Goal: Information Seeking & Learning: Learn about a topic

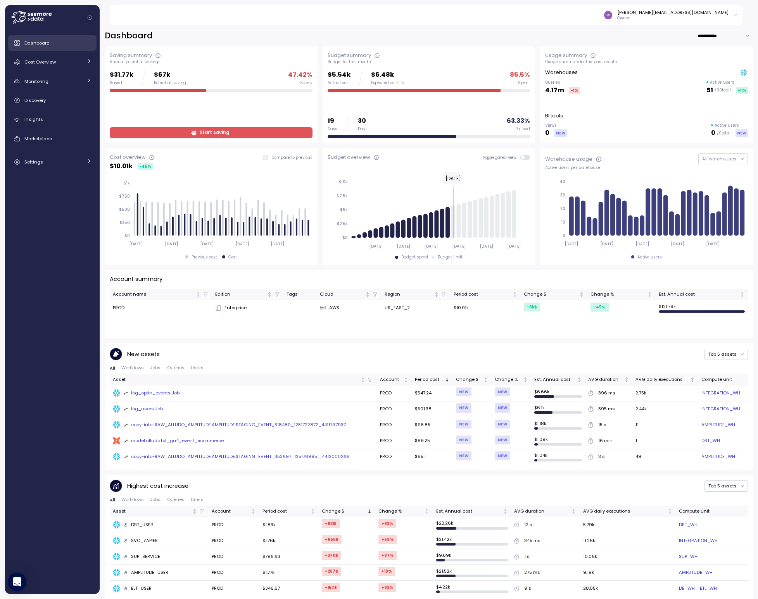
click at [40, 45] on span "Dashboard" at bounding box center [36, 43] width 25 height 6
click at [65, 42] on div "Dashboard" at bounding box center [57, 43] width 67 height 8
click at [59, 63] on div "Cost Overview" at bounding box center [53, 62] width 58 height 8
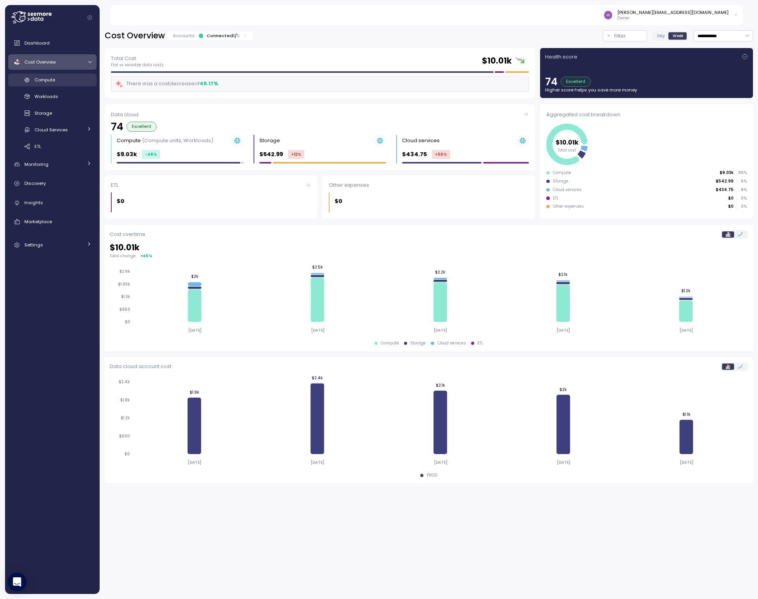
click at [47, 83] on span "Compute" at bounding box center [45, 80] width 21 height 6
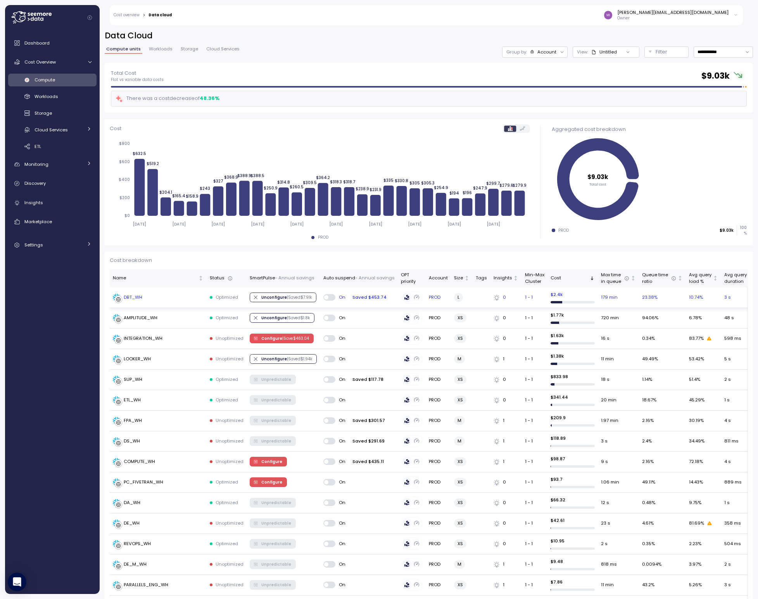
click at [328, 299] on span at bounding box center [332, 297] width 8 height 6
click at [328, 318] on span at bounding box center [332, 318] width 8 height 6
click at [328, 338] on span at bounding box center [332, 338] width 8 height 6
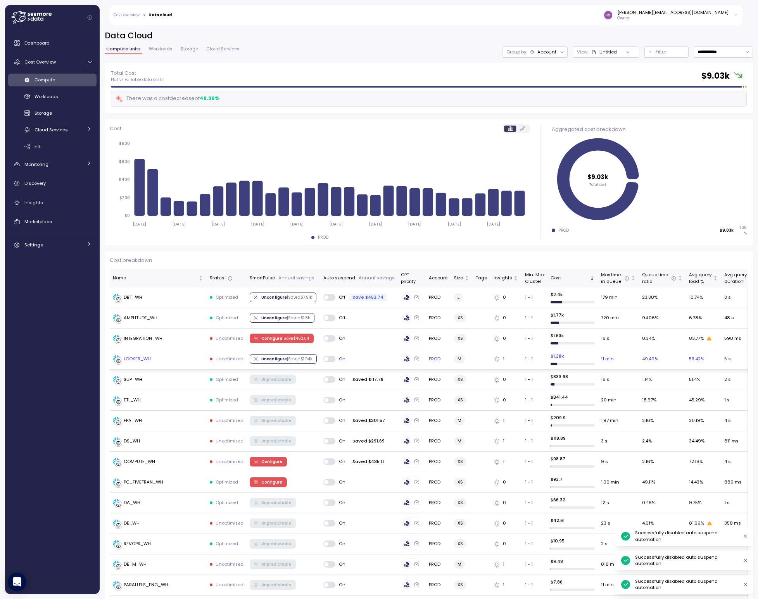
click at [329, 360] on span at bounding box center [332, 359] width 8 height 6
click at [329, 378] on span at bounding box center [332, 379] width 8 height 6
click at [328, 400] on span at bounding box center [326, 400] width 4 height 4
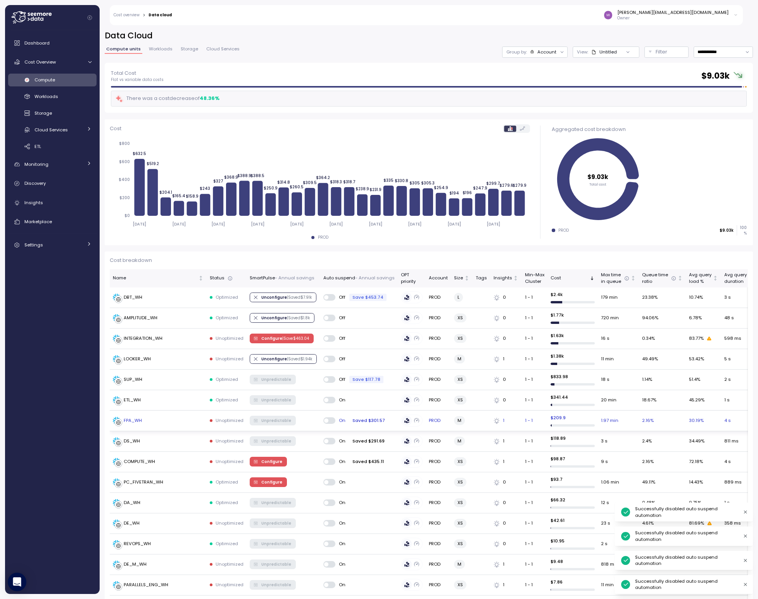
click at [328, 420] on span at bounding box center [326, 421] width 4 height 4
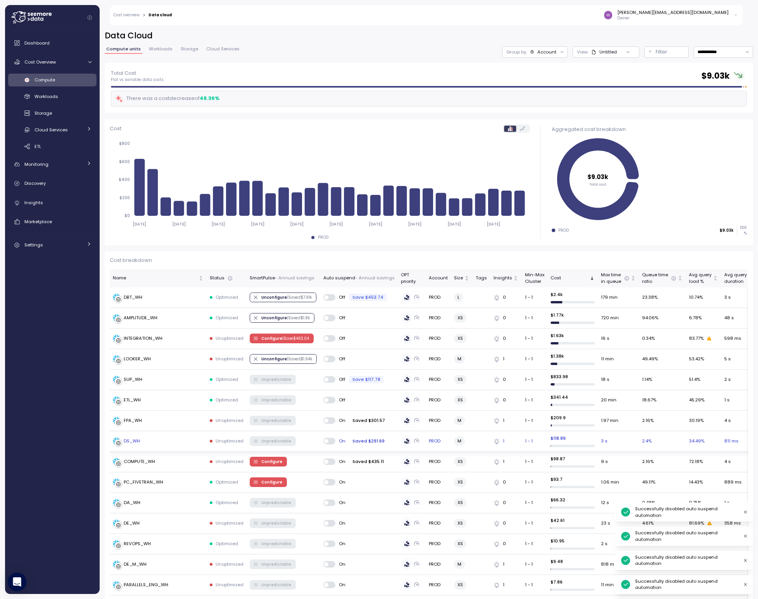
click at [328, 440] on span at bounding box center [326, 441] width 4 height 4
click at [328, 461] on span at bounding box center [326, 462] width 4 height 4
click at [328, 481] on span at bounding box center [332, 482] width 8 height 6
click at [328, 501] on span at bounding box center [332, 503] width 8 height 6
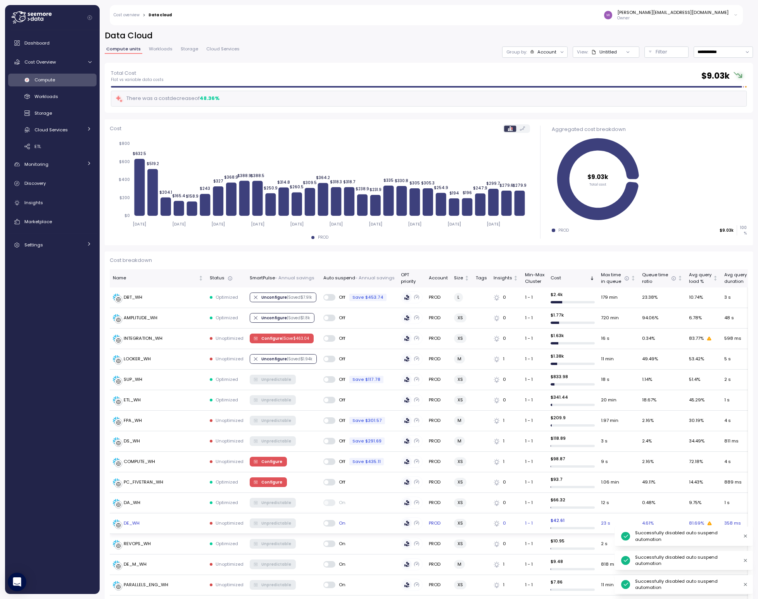
click at [328, 521] on span at bounding box center [332, 523] width 8 height 6
click at [328, 542] on span at bounding box center [326, 544] width 4 height 4
click at [328, 563] on span at bounding box center [326, 565] width 4 height 4
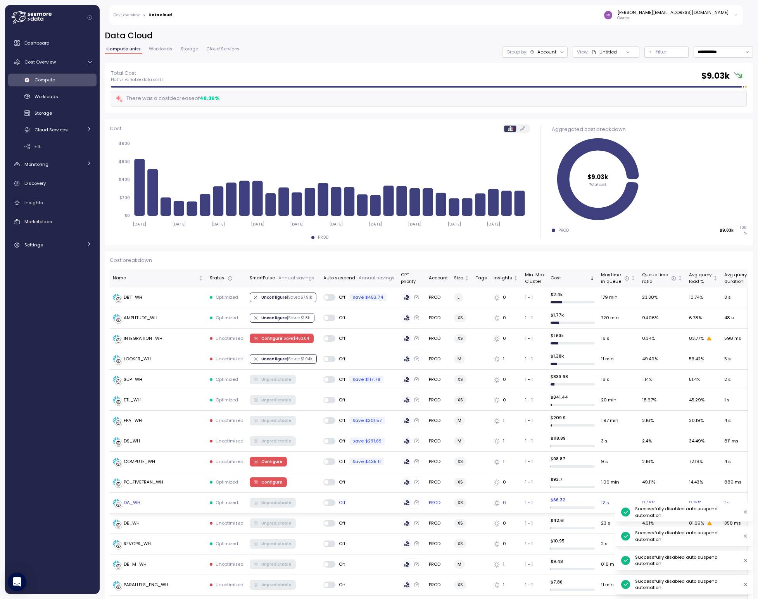
scroll to position [116, 0]
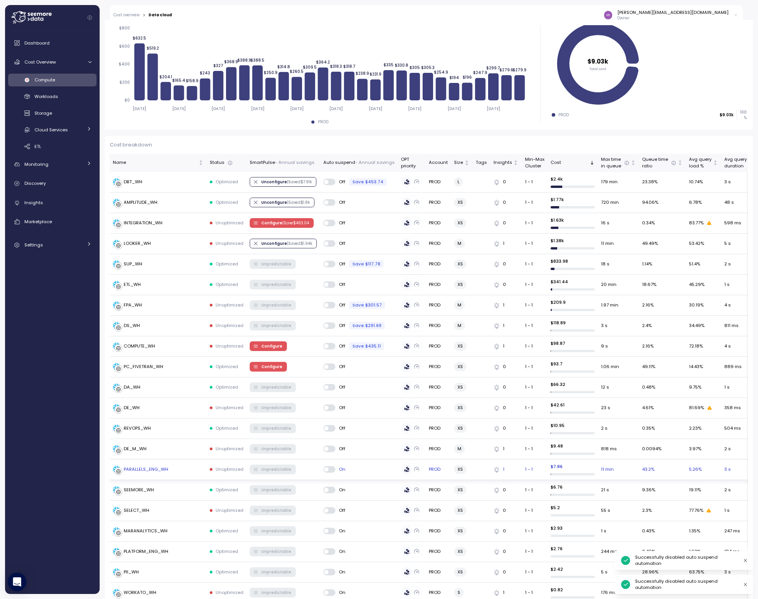
click at [329, 469] on span at bounding box center [332, 469] width 8 height 6
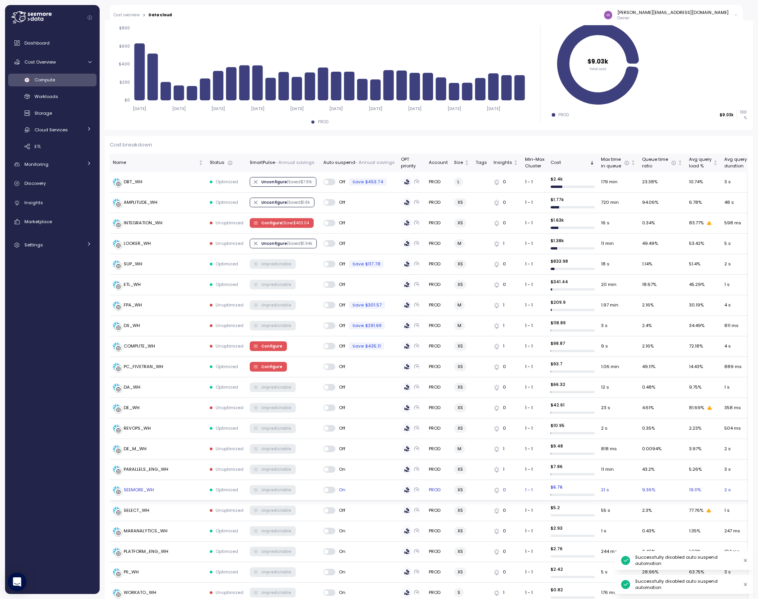
click at [329, 487] on span at bounding box center [332, 490] width 8 height 6
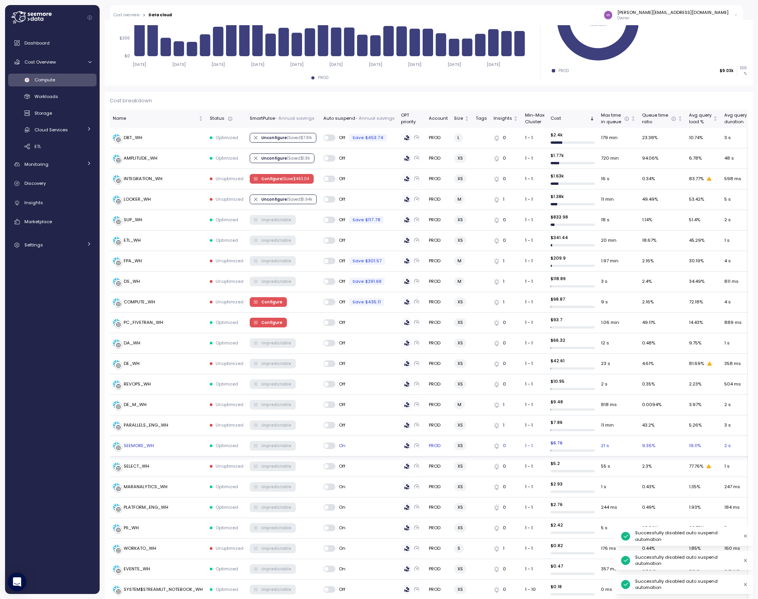
scroll to position [227, 0]
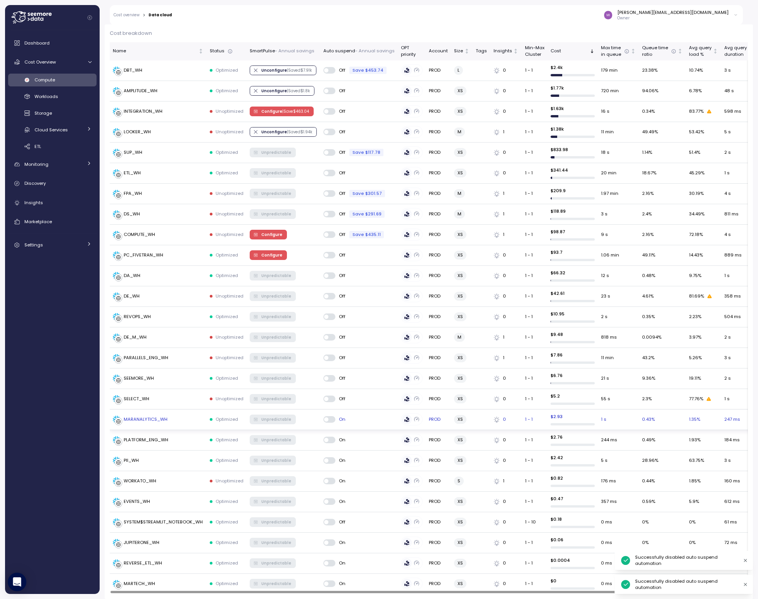
click at [328, 417] on span at bounding box center [332, 419] width 8 height 6
click at [328, 438] on span at bounding box center [326, 440] width 4 height 4
click at [328, 459] on span at bounding box center [326, 461] width 4 height 4
click at [328, 479] on span at bounding box center [326, 481] width 4 height 4
click at [328, 500] on span at bounding box center [326, 502] width 4 height 4
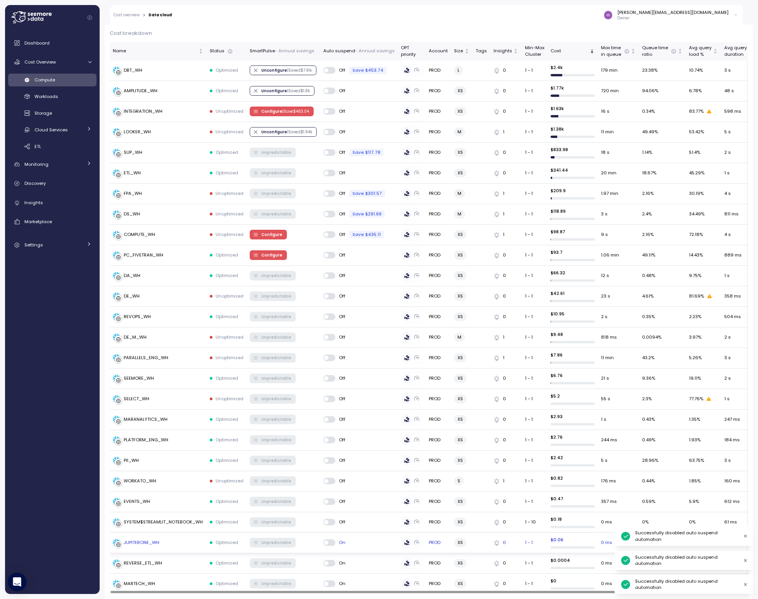
click at [328, 541] on span at bounding box center [326, 543] width 4 height 4
click at [328, 560] on span at bounding box center [332, 563] width 8 height 6
click at [328, 582] on span at bounding box center [326, 584] width 4 height 4
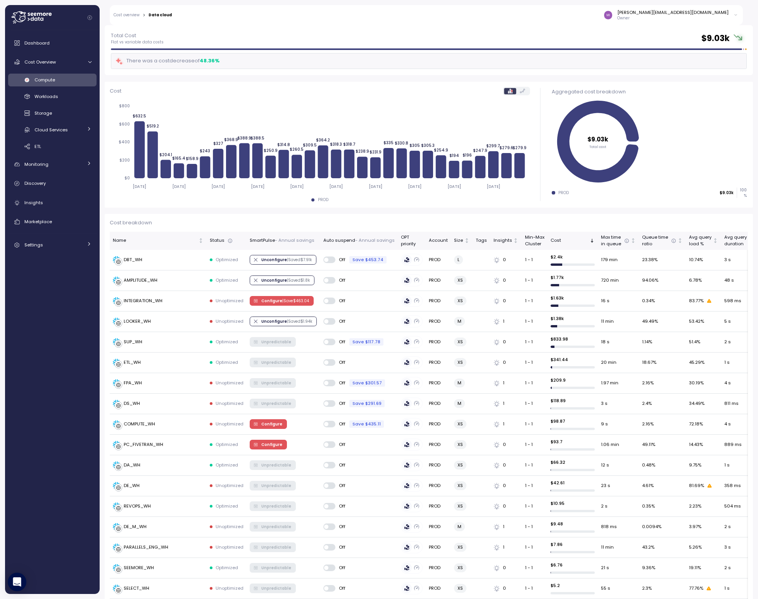
scroll to position [0, 0]
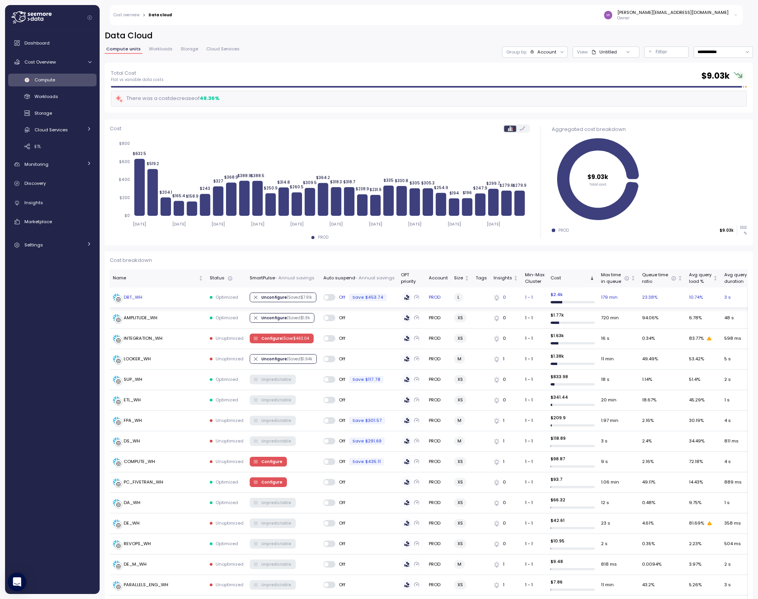
click at [262, 298] on span "Unconfigure | Saved $ 7.91k" at bounding box center [286, 297] width 50 height 9
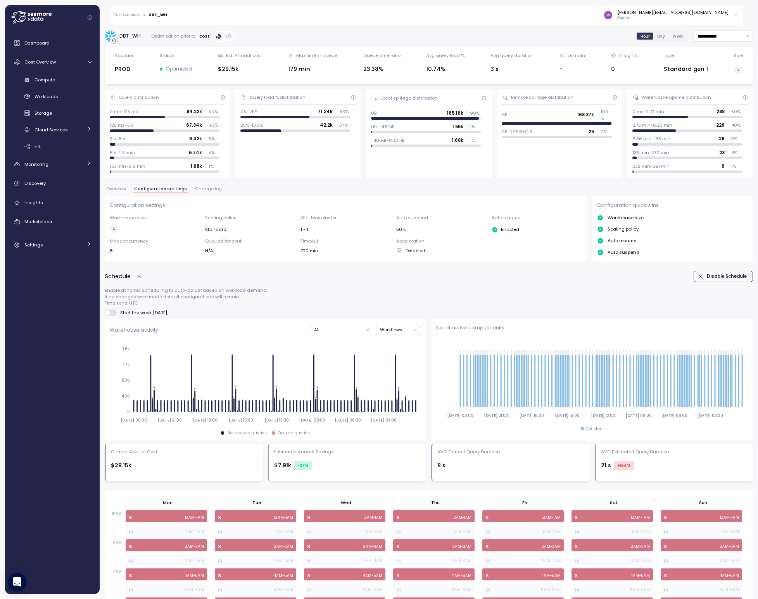
click at [699, 276] on icon "button" at bounding box center [701, 277] width 6 height 6
click at [52, 81] on span "Compute" at bounding box center [45, 80] width 21 height 6
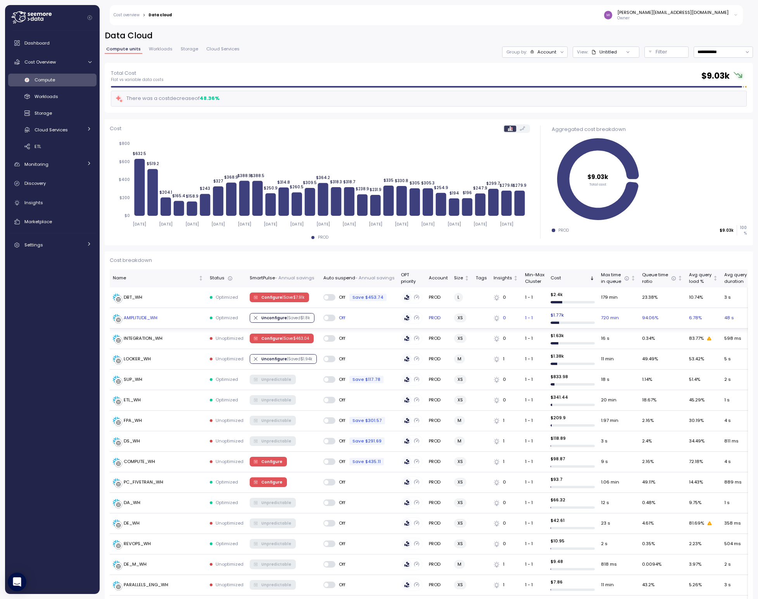
click at [258, 318] on span "Unconfigure | Saved $ 1.8k" at bounding box center [281, 318] width 57 height 9
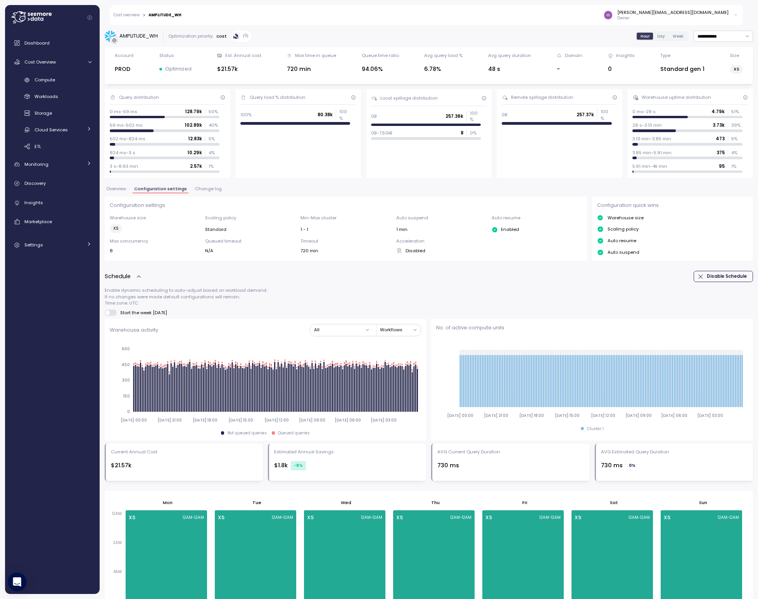
click at [707, 275] on span "Disable Schedule" at bounding box center [727, 276] width 40 height 10
click at [42, 80] on span "Compute" at bounding box center [45, 80] width 21 height 6
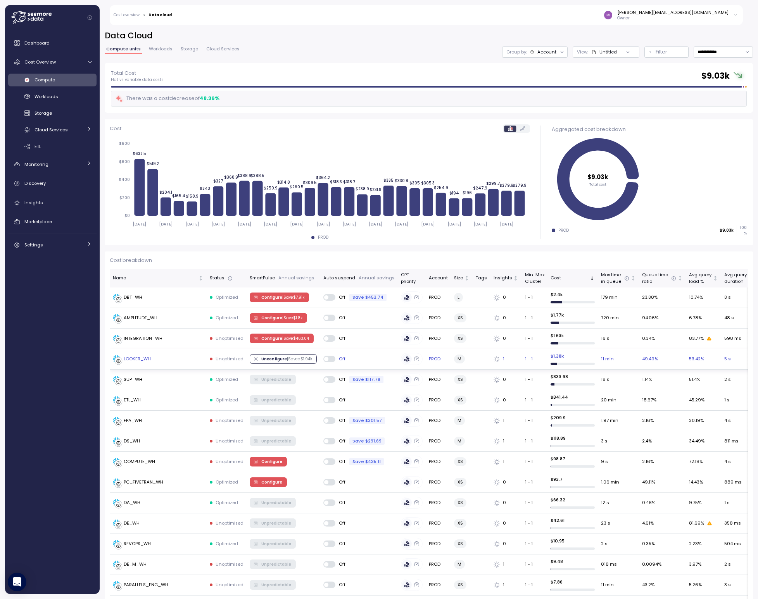
click at [266, 359] on span "Unconfigure | Saved $ 1.94k" at bounding box center [286, 359] width 51 height 9
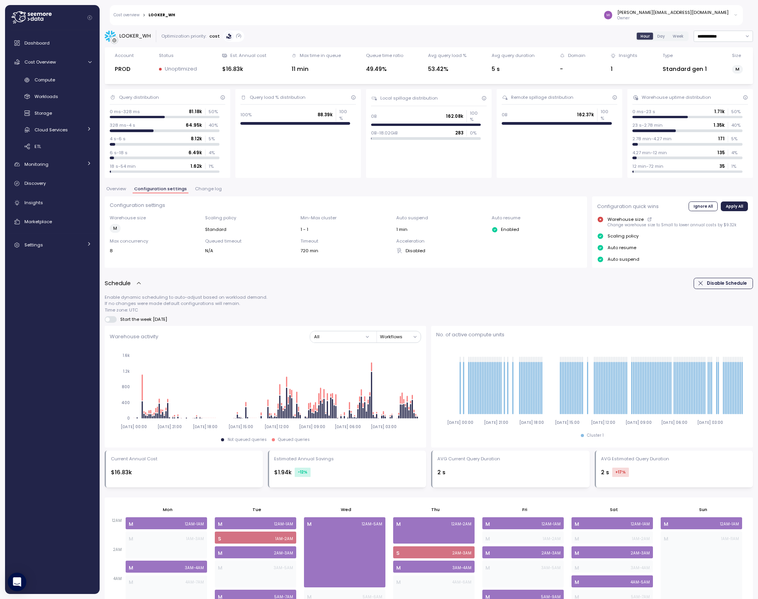
click at [707, 285] on span "Disable Schedule" at bounding box center [727, 283] width 40 height 10
click at [48, 78] on span "Compute" at bounding box center [45, 80] width 21 height 6
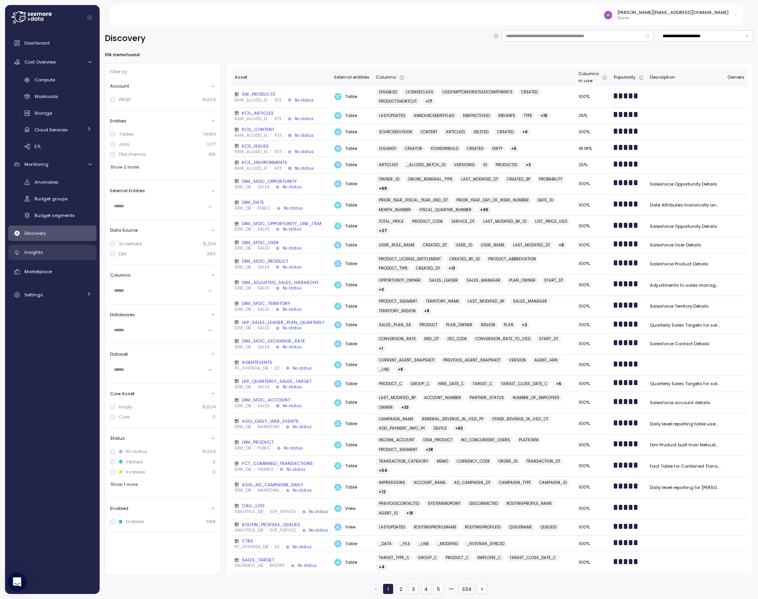
click at [32, 252] on span "Insights" at bounding box center [33, 252] width 19 height 6
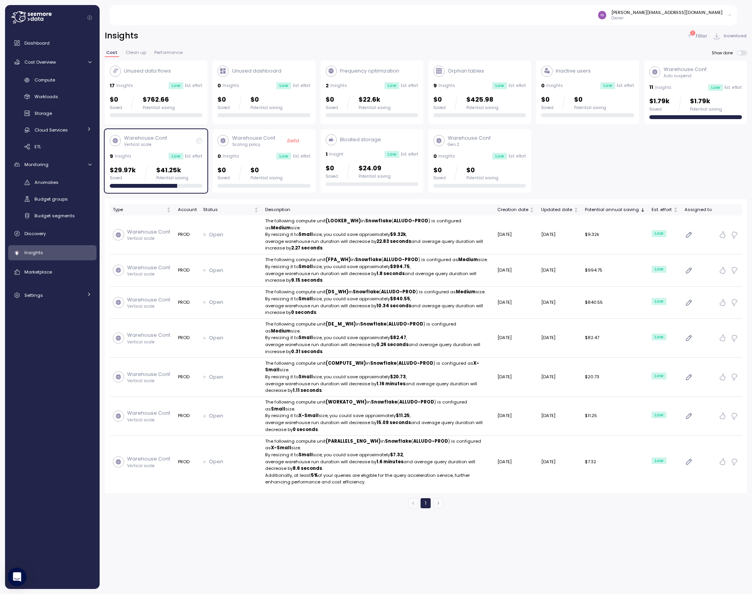
click at [158, 80] on div "Unused data flows 17 Insights Low Est. effort $0 Saved $762.66 Potential saving" at bounding box center [156, 92] width 93 height 52
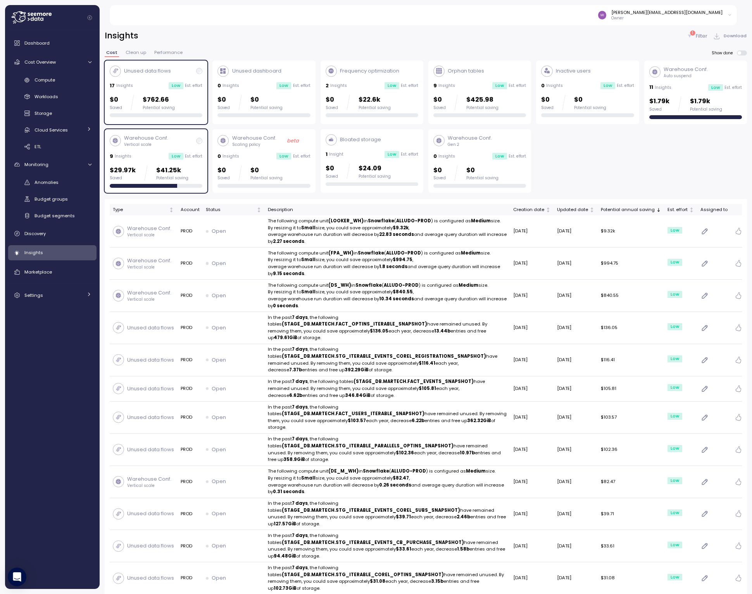
click at [163, 138] on p "Warehouse Conf." at bounding box center [146, 138] width 44 height 8
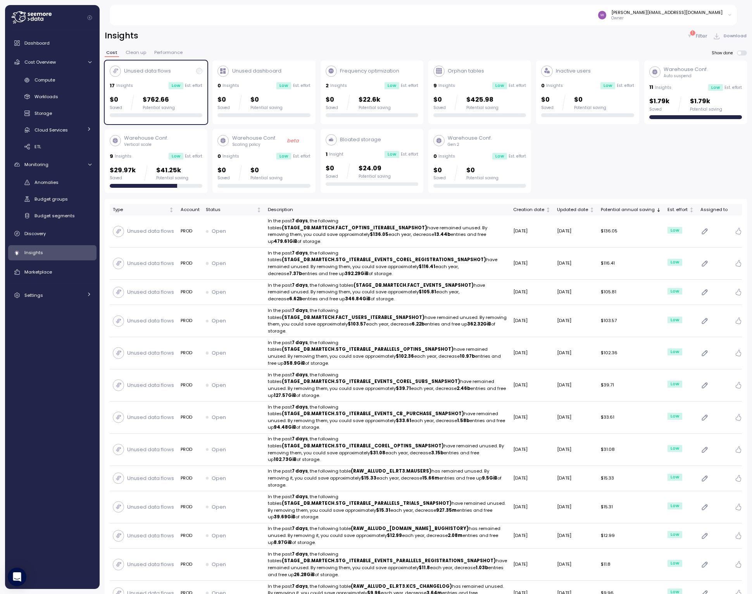
click at [258, 76] on div "Unused dashboard" at bounding box center [250, 71] width 64 height 11
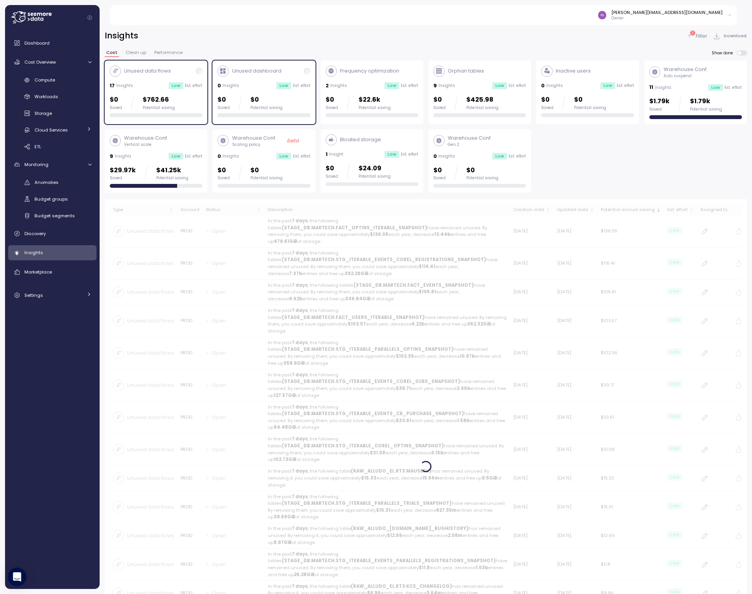
click at [185, 79] on div "Unused data flows 17 Insights Low Est. effort $0 Saved $762.66 Potential saving" at bounding box center [156, 92] width 93 height 52
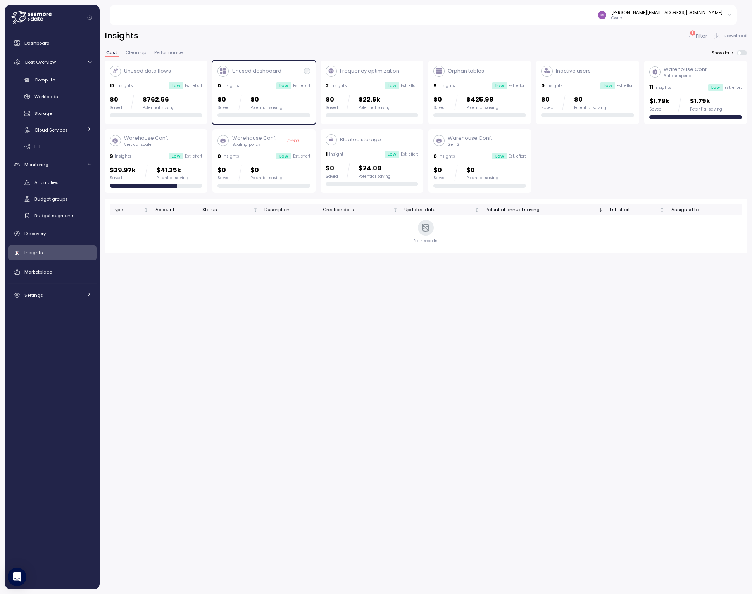
click at [361, 79] on div "Frequency optimization 2 Insights Low Est. effort $0 Saved $22.6k Potential sav…" at bounding box center [372, 92] width 93 height 52
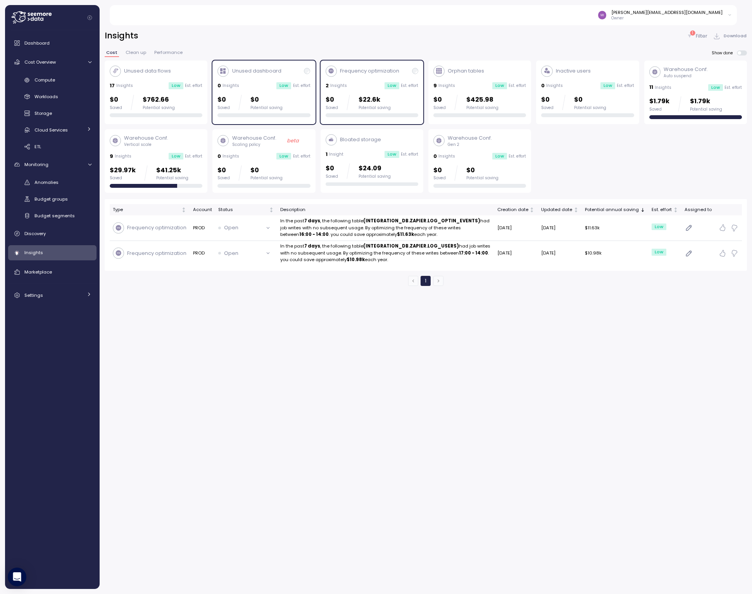
click at [257, 79] on div "Unused dashboard 0 Insights Low Est. effort $0 Saved $0 Potential saving" at bounding box center [264, 92] width 93 height 52
click at [470, 80] on div "Orphan tables 9 Insights Low Est. effort $0 Saved $425.98 Potential saving" at bounding box center [479, 92] width 93 height 52
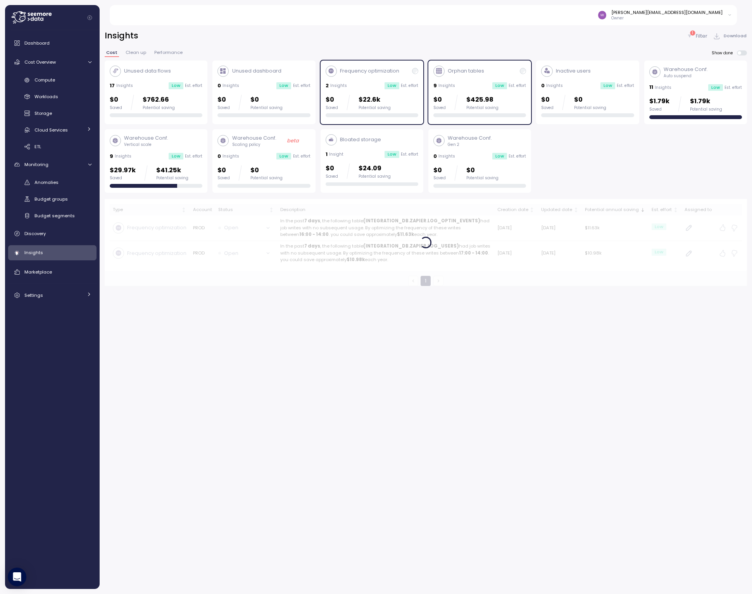
click at [356, 82] on div "2 Insights Low Est. effort" at bounding box center [372, 86] width 93 height 8
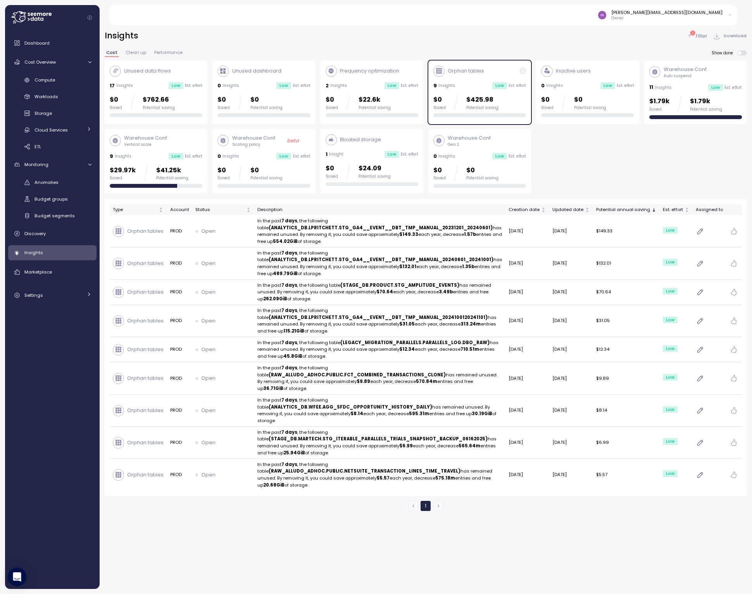
click at [578, 82] on div "0 Insights Low Est. effort" at bounding box center [587, 86] width 93 height 8
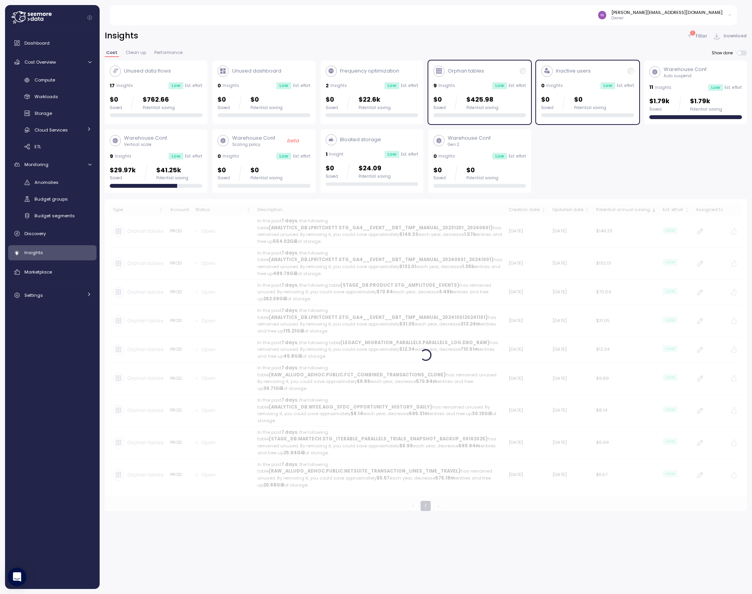
click at [478, 82] on div "9 Insights Low Est. effort" at bounding box center [479, 86] width 93 height 8
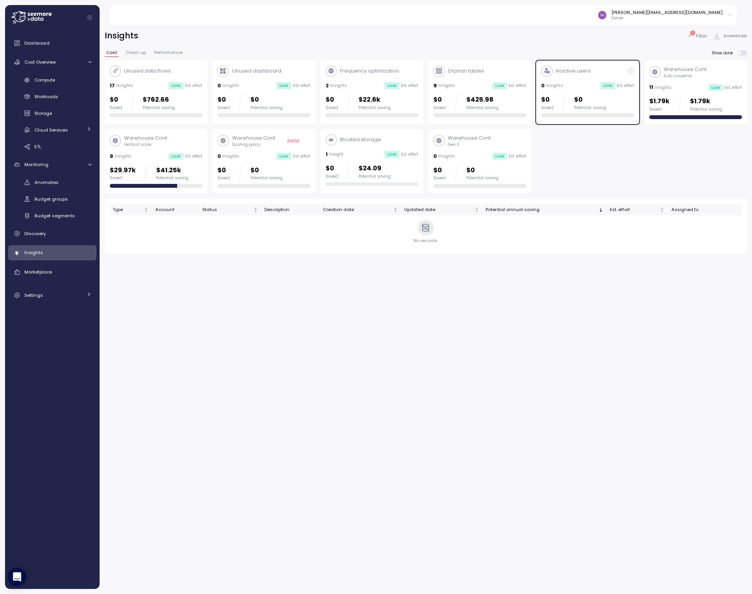
click at [686, 87] on div "11 Insights Low Est. effort" at bounding box center [695, 87] width 93 height 8
click at [591, 79] on div "Inactive users 0 Insights Low Est. effort $0 Saved $0 Potential saving" at bounding box center [587, 92] width 93 height 52
click at [661, 87] on p "Insights" at bounding box center [663, 87] width 17 height 5
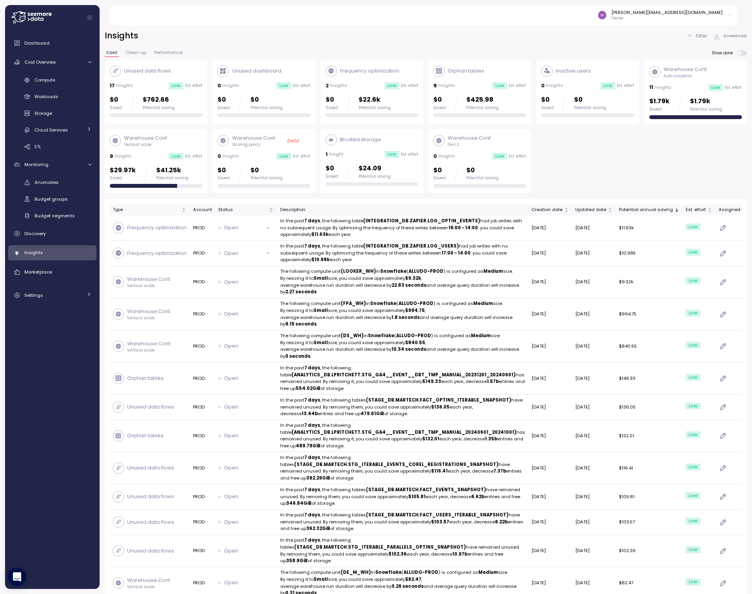
click at [661, 87] on p "Insights" at bounding box center [663, 87] width 17 height 5
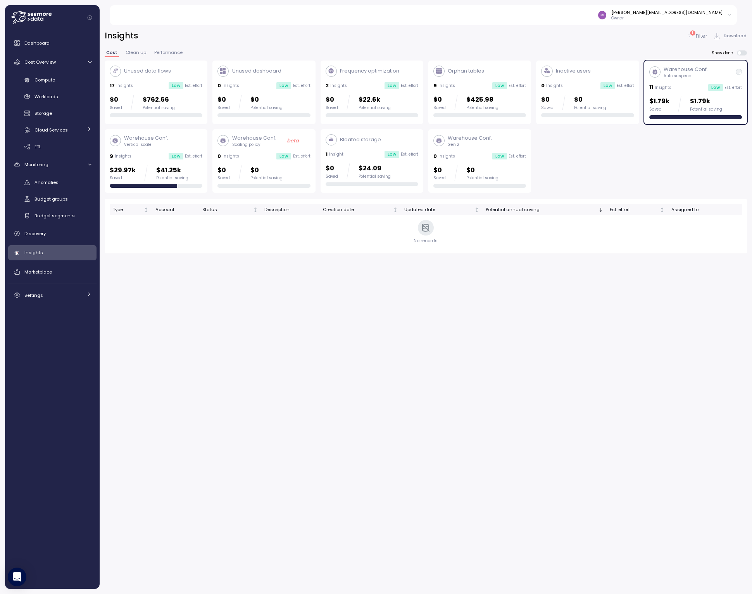
click at [672, 85] on p "Insights" at bounding box center [663, 87] width 17 height 5
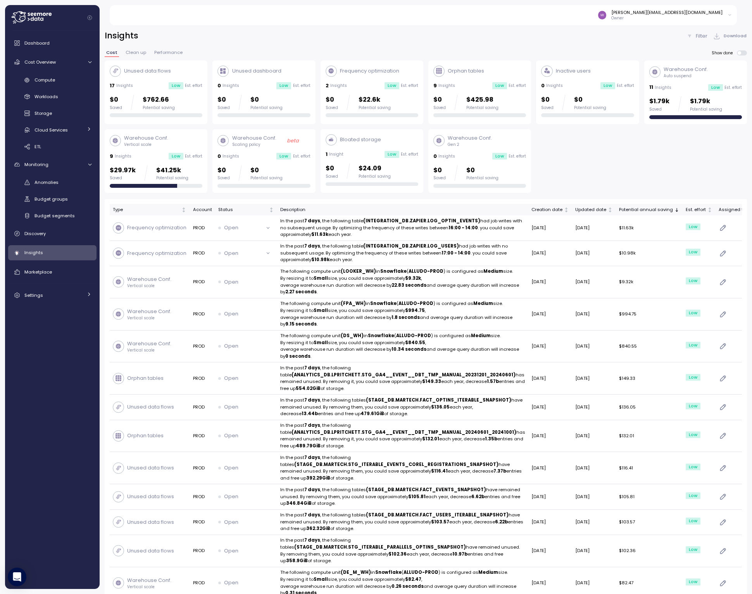
click at [156, 144] on p "Vertical scale" at bounding box center [146, 144] width 44 height 5
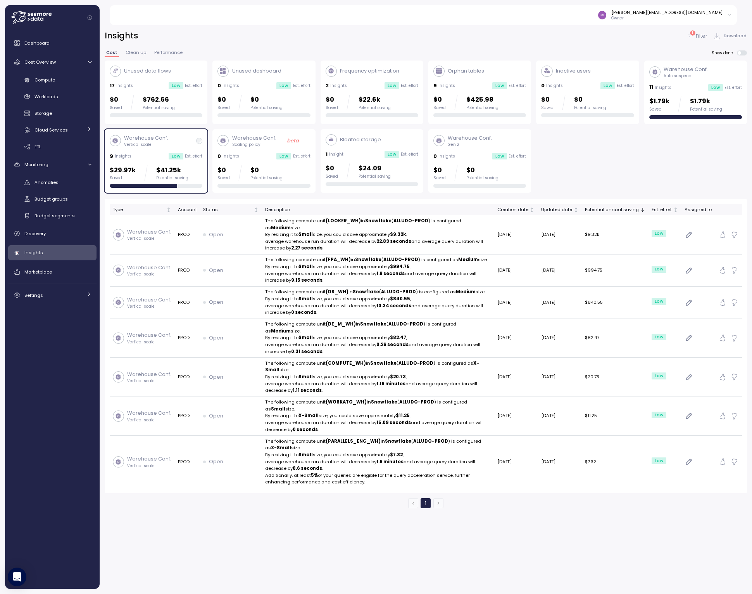
click at [259, 148] on div "Warehouse Conf. Scaling policy beta 0 Insights Low Est. effort $0 Saved $0 Pote…" at bounding box center [264, 161] width 93 height 54
click at [162, 145] on p "Vertical scale" at bounding box center [146, 144] width 44 height 5
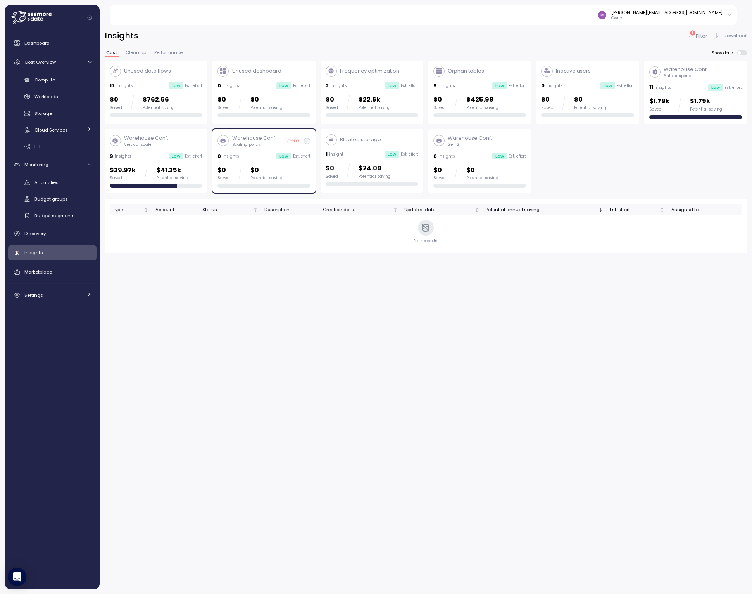
click at [364, 154] on div "1 Insight Low Est. effort" at bounding box center [372, 154] width 93 height 8
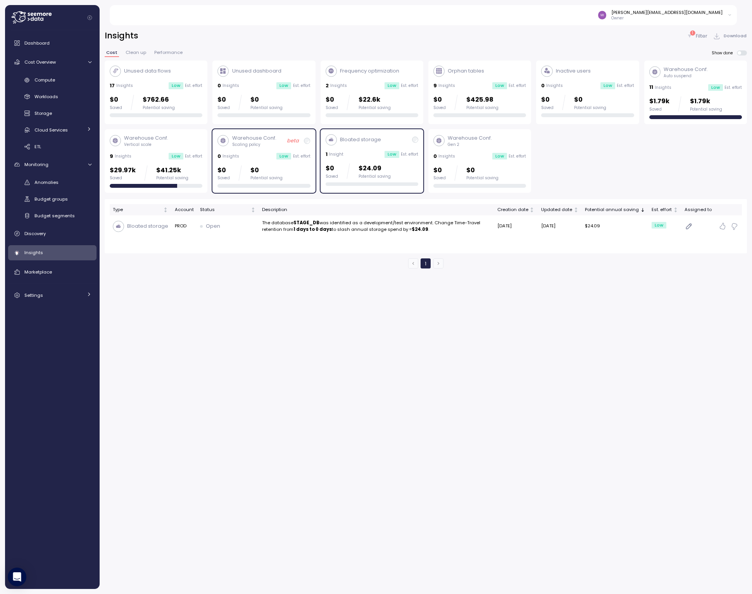
click at [301, 147] on div "Warehouse Conf. Scaling policy beta 0 Insights Low Est. effort $0 Saved $0 Pote…" at bounding box center [264, 161] width 93 height 54
click at [398, 142] on div "Bloated storage" at bounding box center [372, 139] width 93 height 11
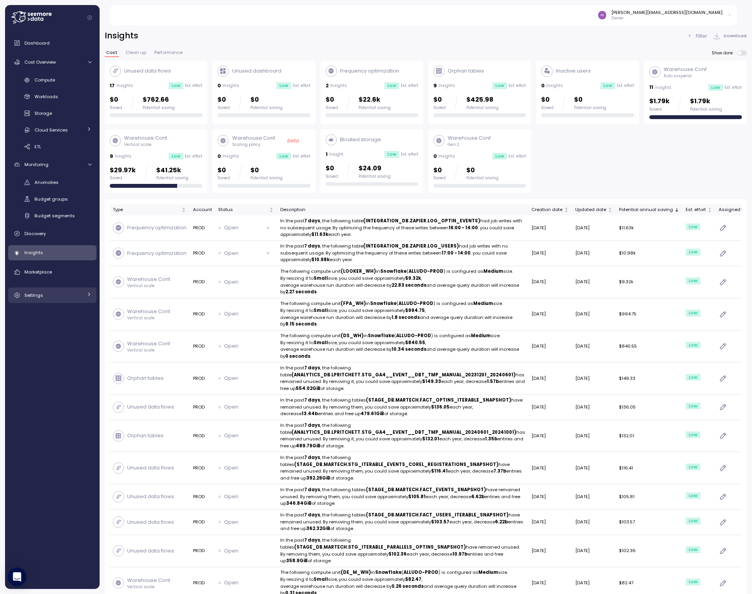
click at [61, 297] on div "Settings" at bounding box center [53, 295] width 58 height 8
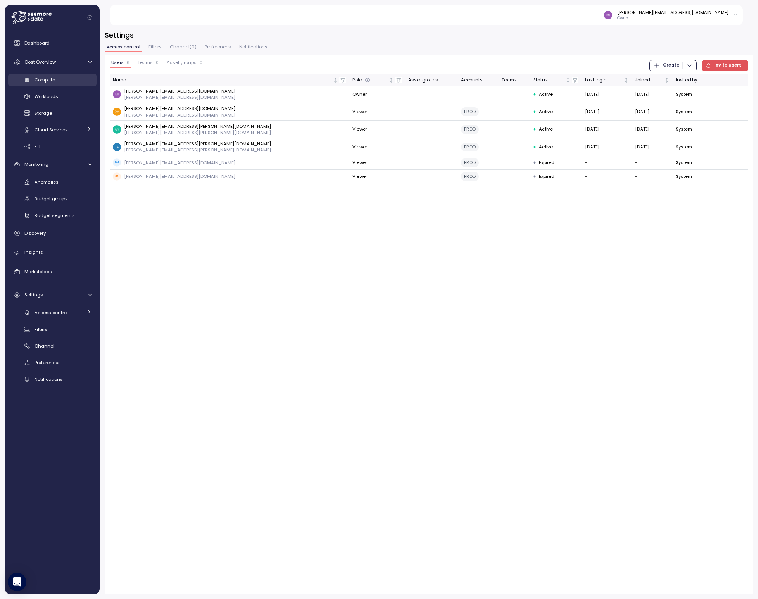
click at [45, 80] on span "Compute" at bounding box center [45, 80] width 21 height 6
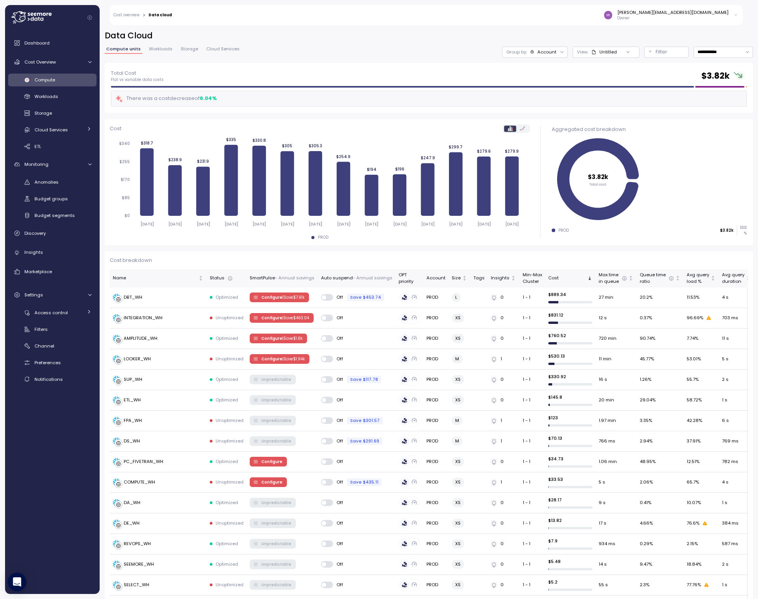
click at [541, 34] on h2 "Data Cloud" at bounding box center [429, 35] width 648 height 11
